Goal: Task Accomplishment & Management: Complete application form

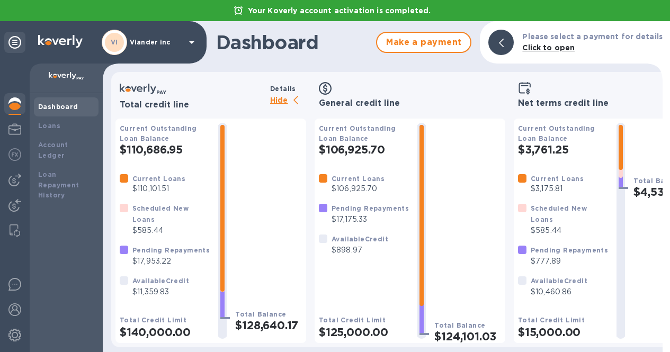
click at [277, 101] on p "Hide" at bounding box center [288, 100] width 36 height 13
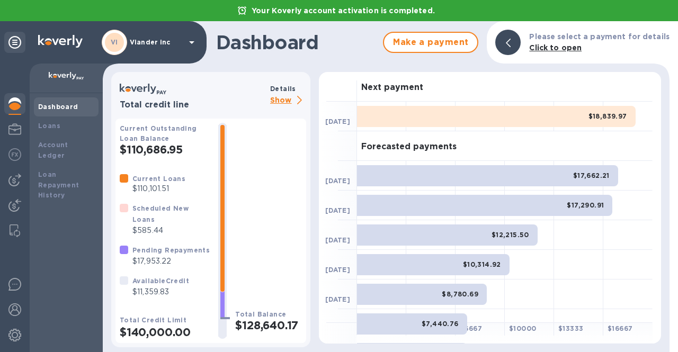
click at [277, 100] on p "Show" at bounding box center [288, 100] width 36 height 13
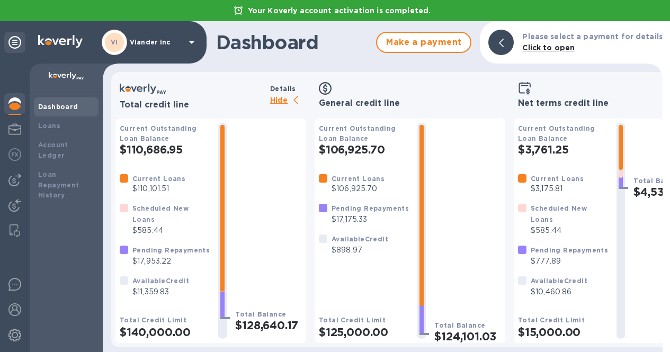
click at [179, 50] on div "VI Viander inc" at bounding box center [150, 42] width 96 height 25
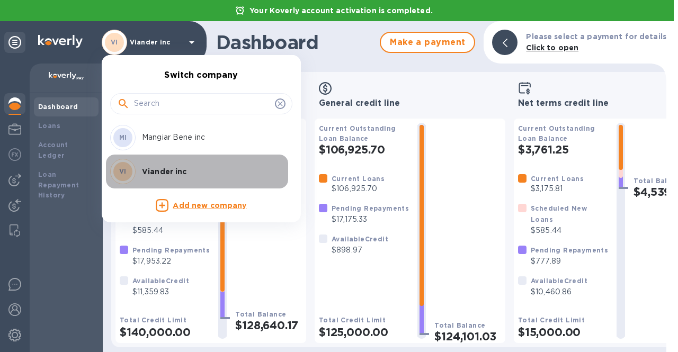
click at [177, 170] on p "Viander inc" at bounding box center [209, 171] width 134 height 11
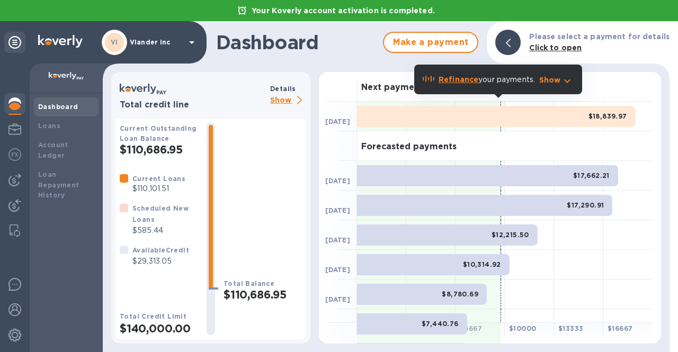
click at [280, 97] on p "Show" at bounding box center [288, 100] width 36 height 13
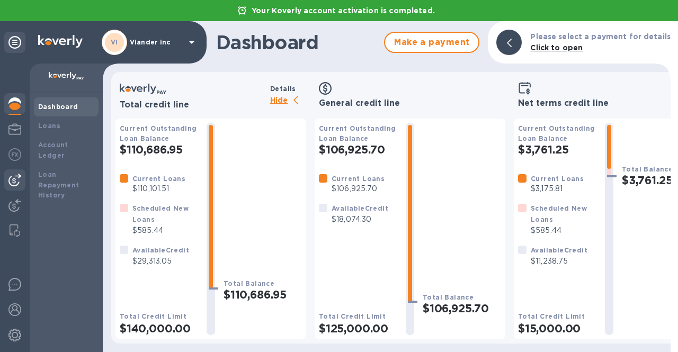
click at [14, 183] on img at bounding box center [14, 180] width 13 height 13
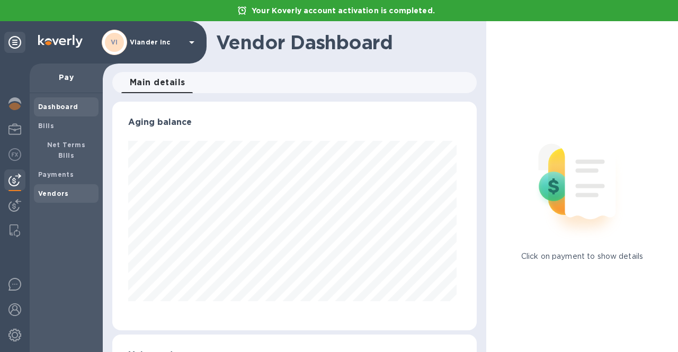
click at [51, 190] on b "Vendors" at bounding box center [53, 194] width 31 height 8
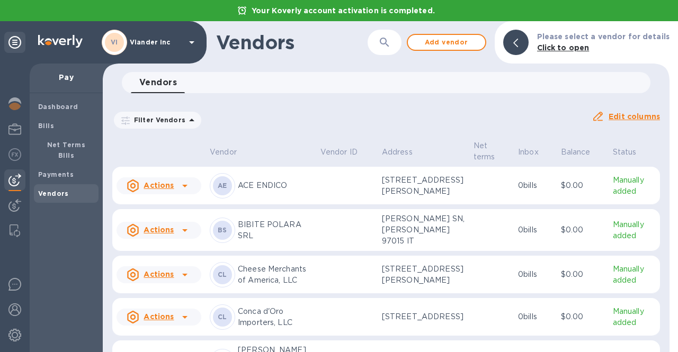
click at [223, 84] on div "Vendors 0" at bounding box center [391, 82] width 520 height 21
click at [385, 46] on icon "button" at bounding box center [384, 42] width 13 height 13
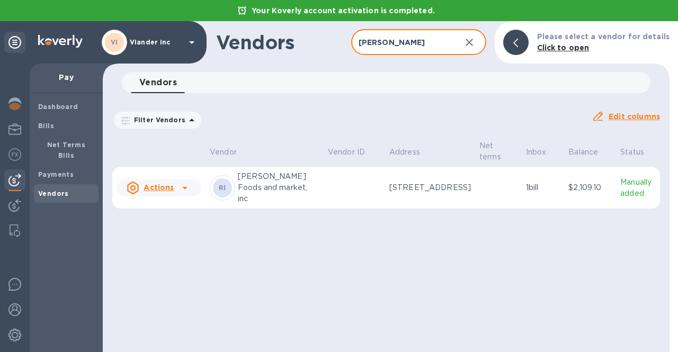
type input "[PERSON_NAME]"
click at [279, 184] on p "[PERSON_NAME] Foods and market, inc" at bounding box center [279, 187] width 82 height 33
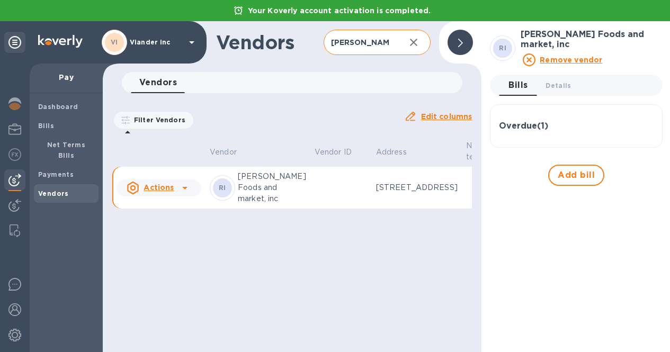
click at [183, 194] on icon at bounding box center [185, 188] width 13 height 13
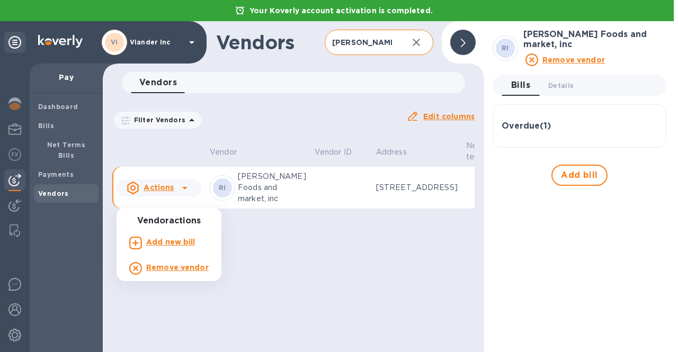
click at [164, 241] on b "Add new bill" at bounding box center [170, 242] width 49 height 8
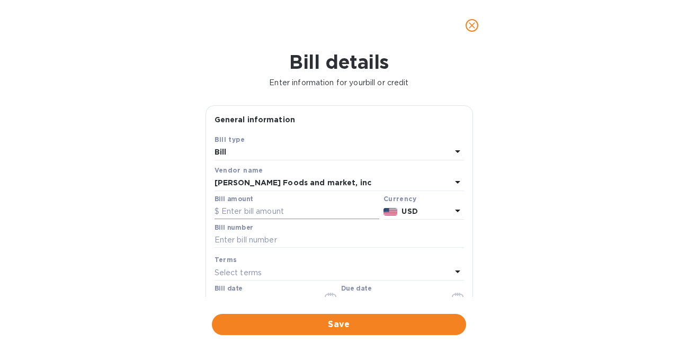
click at [261, 213] on input "text" at bounding box center [297, 212] width 165 height 16
type input "1,077,555"
click at [250, 242] on input "text" at bounding box center [340, 241] width 250 height 16
type input "00594968"
click at [147, 273] on div "Bill details Enter information for your bill or credit General information Save…" at bounding box center [339, 201] width 678 height 301
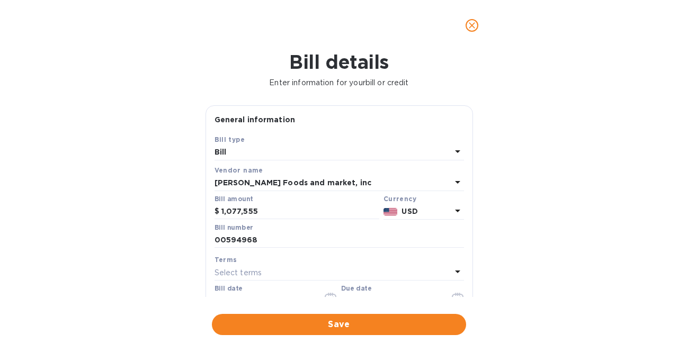
click at [277, 288] on div "Bill date [DATE]" at bounding box center [276, 297] width 123 height 24
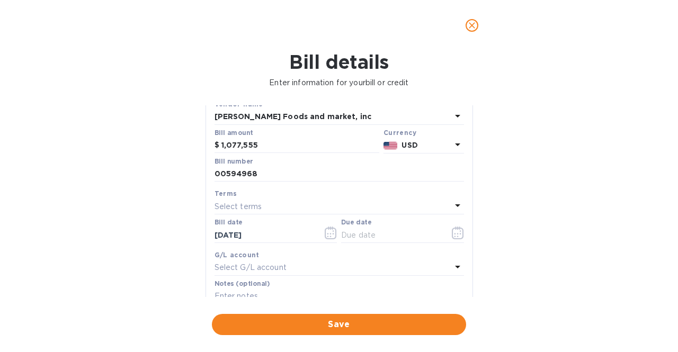
scroll to position [68, 0]
click at [265, 143] on input "1,077,555" at bounding box center [300, 144] width 158 height 16
click at [239, 144] on input "107,755" at bounding box center [300, 144] width 158 height 16
click at [242, 143] on input "10,755.55" at bounding box center [300, 144] width 158 height 16
type input "10,775.55"
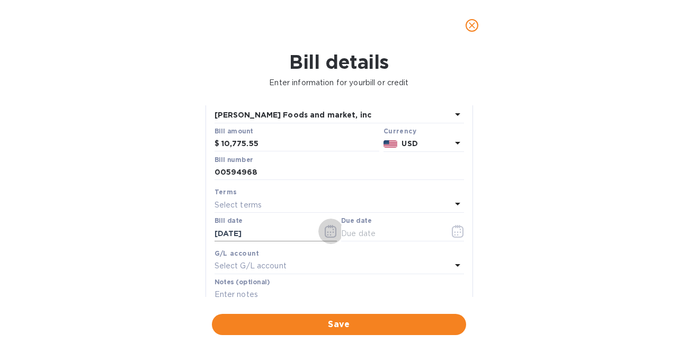
click at [331, 232] on icon "button" at bounding box center [331, 231] width 12 height 13
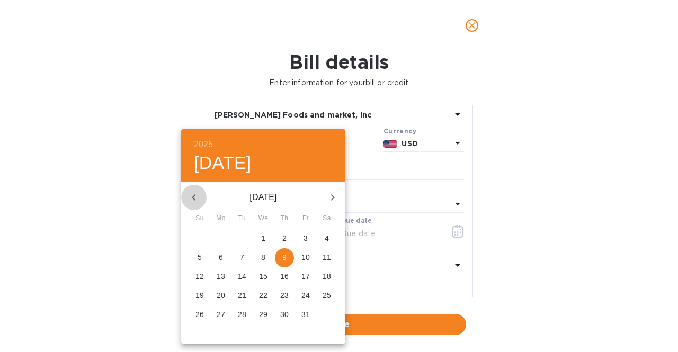
click at [200, 195] on icon "button" at bounding box center [194, 197] width 13 height 13
click at [243, 296] on p "19" at bounding box center [242, 295] width 8 height 11
type input "[DATE]"
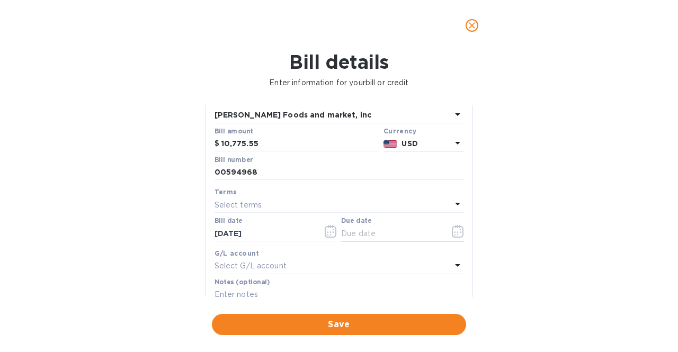
click at [459, 232] on icon "button" at bounding box center [458, 231] width 12 height 13
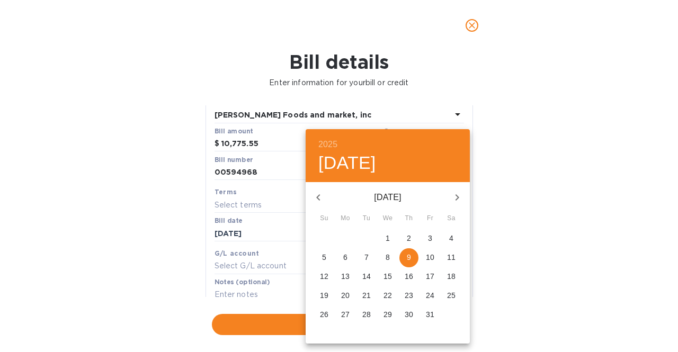
click at [413, 254] on span "9" at bounding box center [408, 257] width 19 height 11
type input "[DATE]"
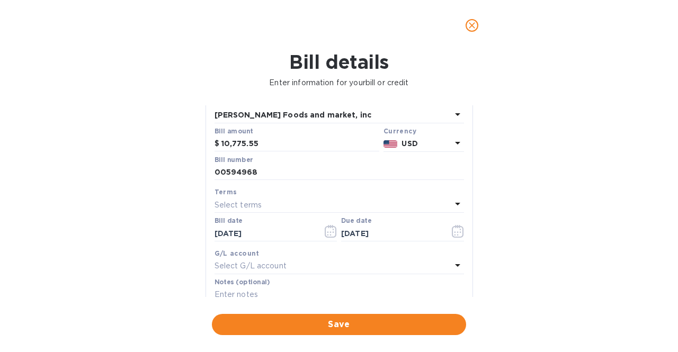
click at [129, 228] on div "Bill details Enter information for your bill or credit General information Save…" at bounding box center [339, 201] width 678 height 301
click at [252, 289] on input "text" at bounding box center [340, 295] width 250 height 16
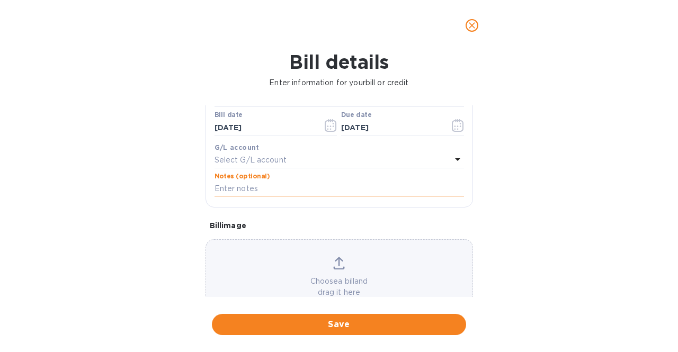
scroll to position [121, 0]
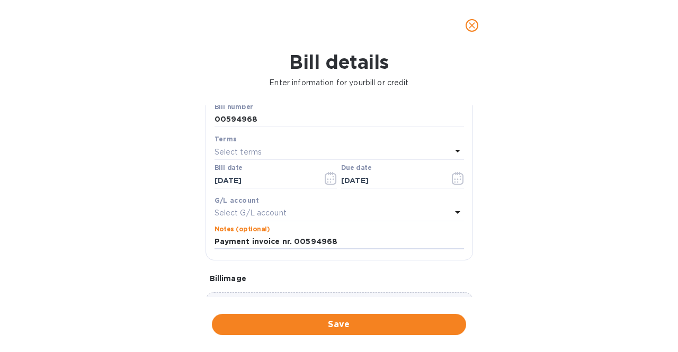
drag, startPoint x: 335, startPoint y: 243, endPoint x: 206, endPoint y: 242, distance: 128.8
click at [206, 242] on div "Save Bill type Bill Vendor name [PERSON_NAME] Foods and market, inc Bill amount…" at bounding box center [339, 136] width 266 height 247
type input "Payment invoice nr. 00594968"
click at [101, 163] on div "Bill details Enter information for your bill or credit General information Save…" at bounding box center [339, 201] width 678 height 301
click at [337, 324] on span "Save" at bounding box center [338, 324] width 237 height 13
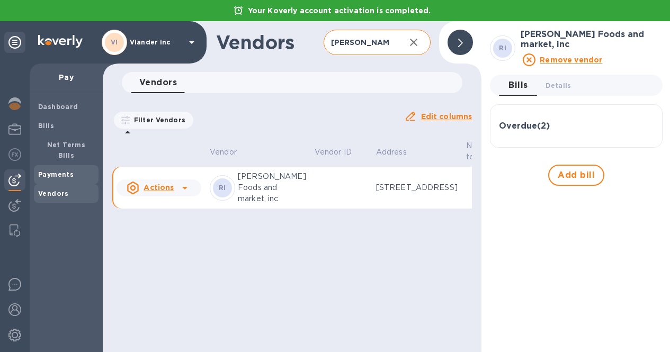
click at [43, 171] on b "Payments" at bounding box center [55, 175] width 35 height 8
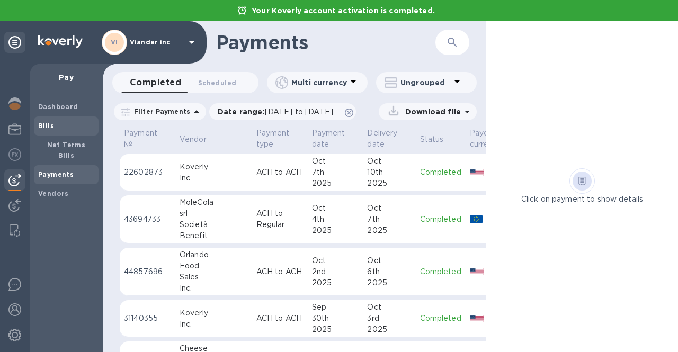
click at [49, 127] on b "Bills" at bounding box center [46, 126] width 16 height 8
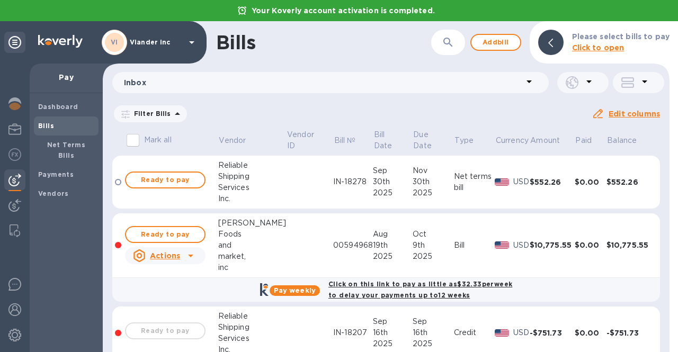
scroll to position [21, 0]
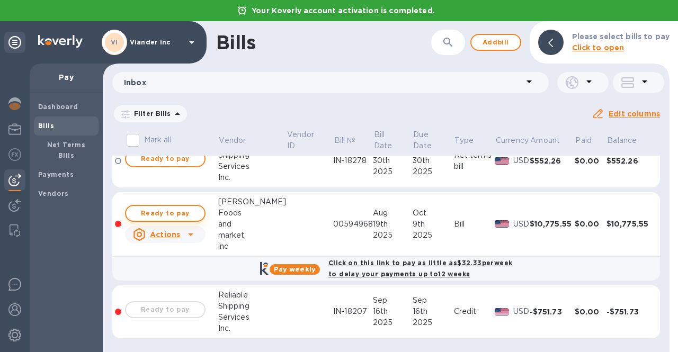
click at [189, 213] on span "Ready to pay" at bounding box center [165, 213] width 61 height 13
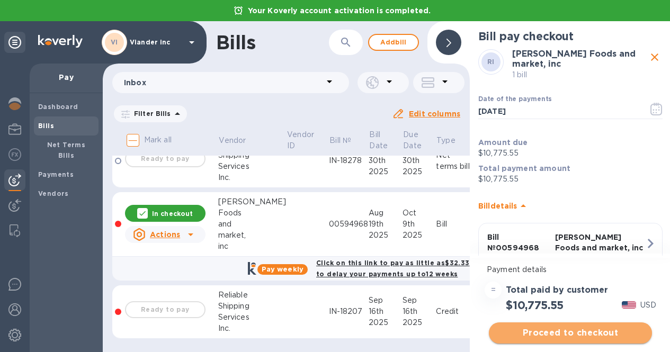
click at [565, 328] on span "Proceed to checkout" at bounding box center [570, 333] width 146 height 13
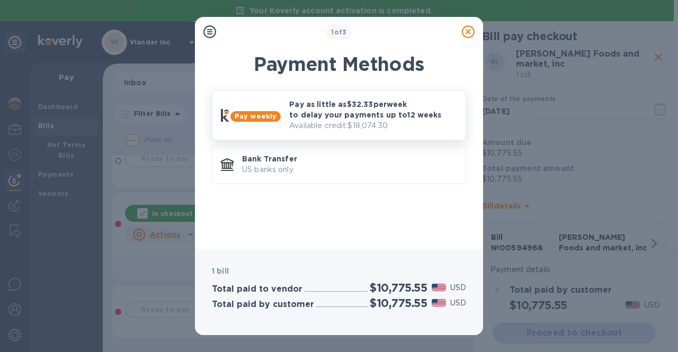
click at [323, 115] on p "Pay as little as $32.33 per week to delay your payments up to 12 weeks" at bounding box center [373, 109] width 168 height 21
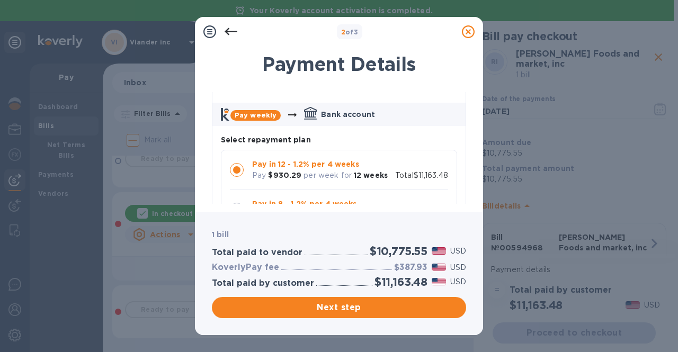
scroll to position [106, 0]
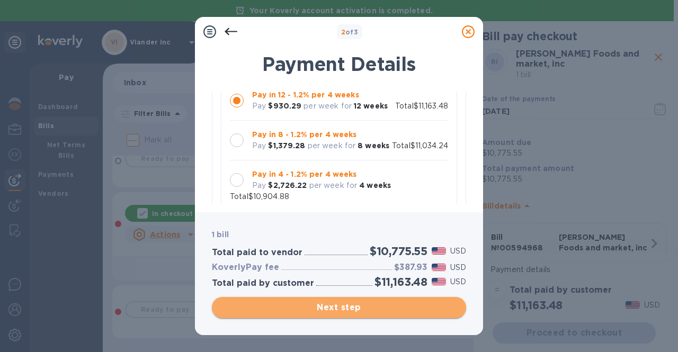
click at [337, 310] on span "Next step" at bounding box center [338, 307] width 237 height 13
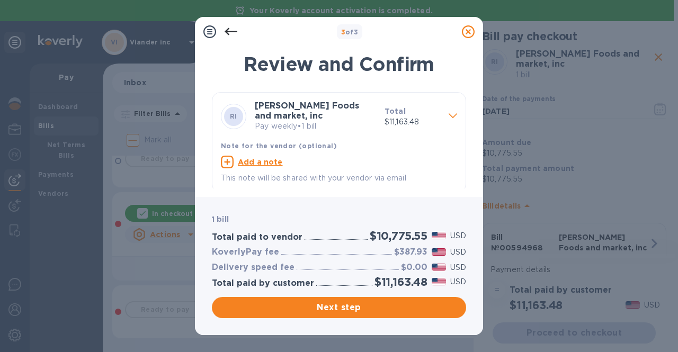
click at [253, 162] on u "Add a note" at bounding box center [260, 162] width 45 height 8
paste textarea "Payment invoice nr. 00594968"
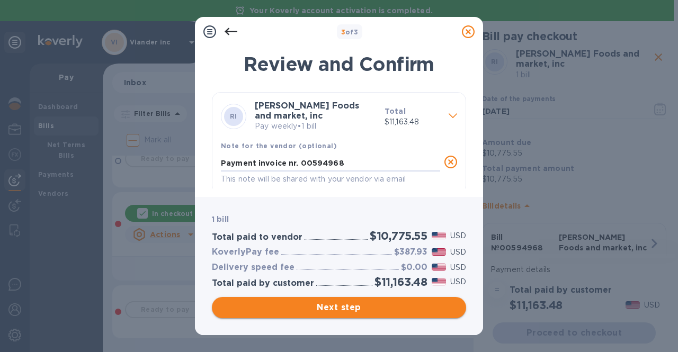
type textarea "Payment invoice nr. 00594968"
click at [354, 312] on span "Next step" at bounding box center [338, 307] width 237 height 13
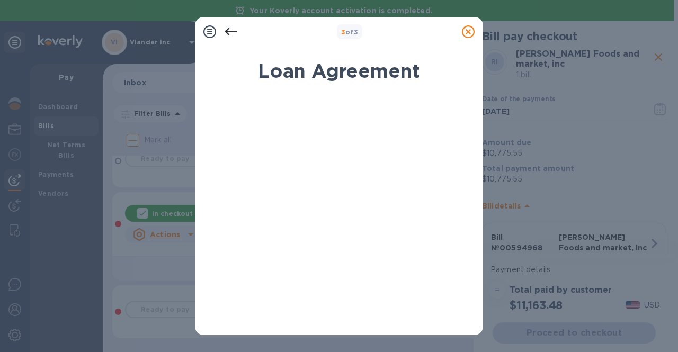
scroll to position [239, 0]
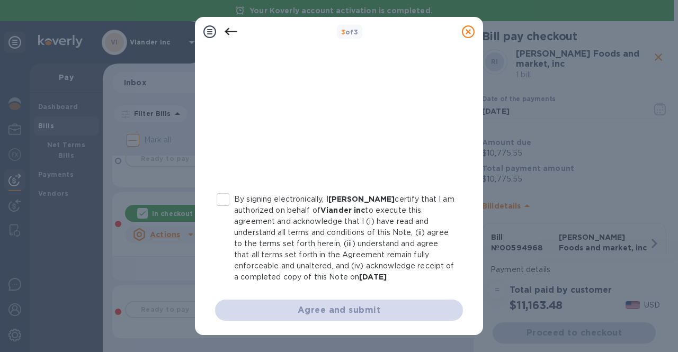
click at [229, 197] on input "By signing electronically, I [PERSON_NAME] certify that I am authorized on beha…" at bounding box center [223, 200] width 22 height 22
checkbox input "true"
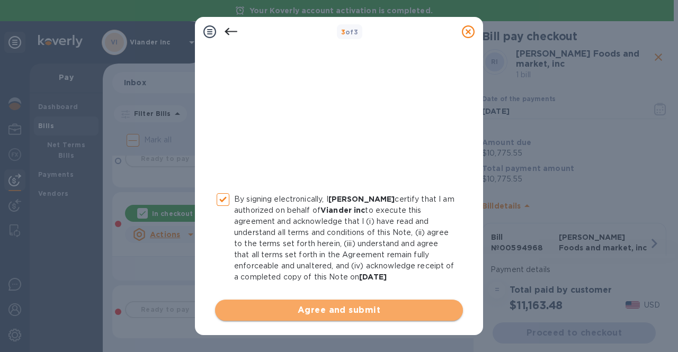
click at [369, 312] on span "Agree and submit" at bounding box center [339, 310] width 231 height 13
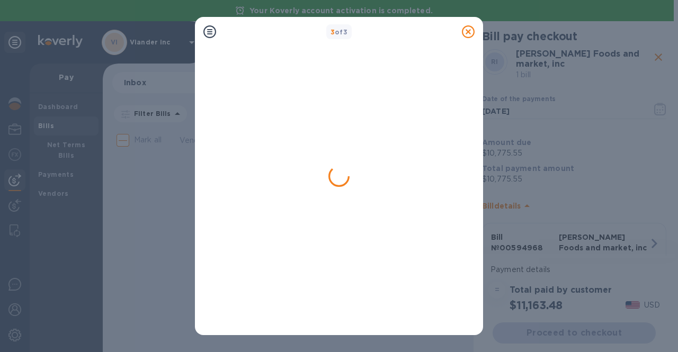
scroll to position [0, 0]
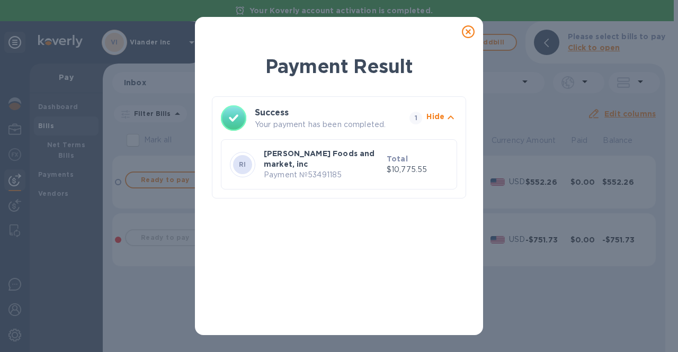
click at [473, 32] on icon at bounding box center [468, 31] width 13 height 13
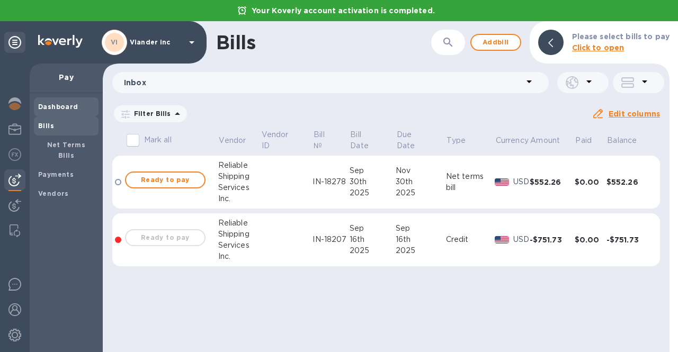
click at [71, 105] on b "Dashboard" at bounding box center [58, 107] width 40 height 8
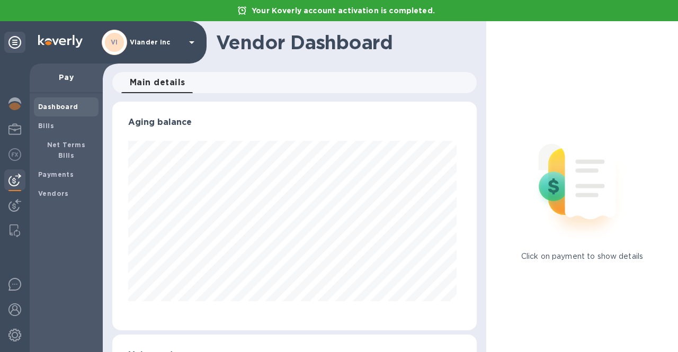
scroll to position [229, 360]
click at [16, 103] on img at bounding box center [14, 103] width 13 height 13
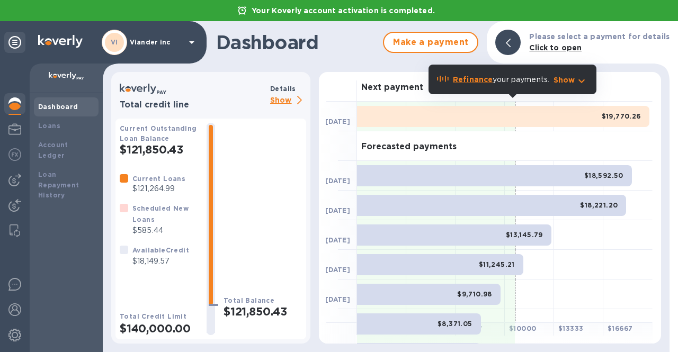
click at [285, 101] on p "Show" at bounding box center [288, 100] width 36 height 13
